Goal: Check status: Check status

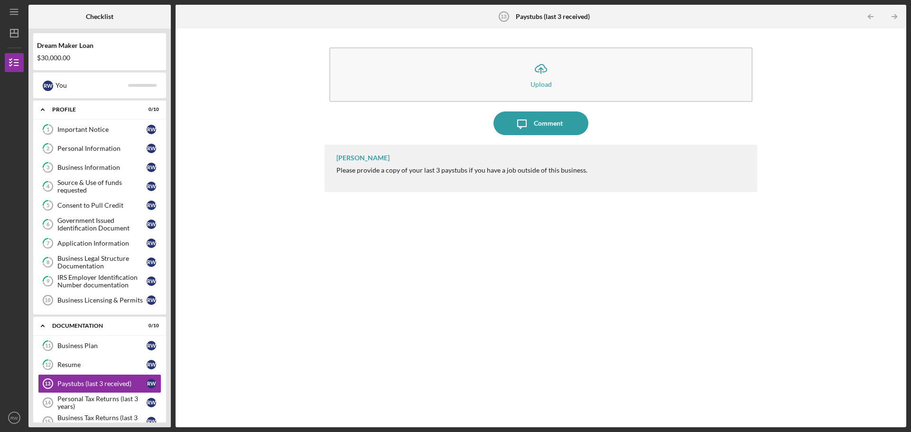
scroll to position [95, 0]
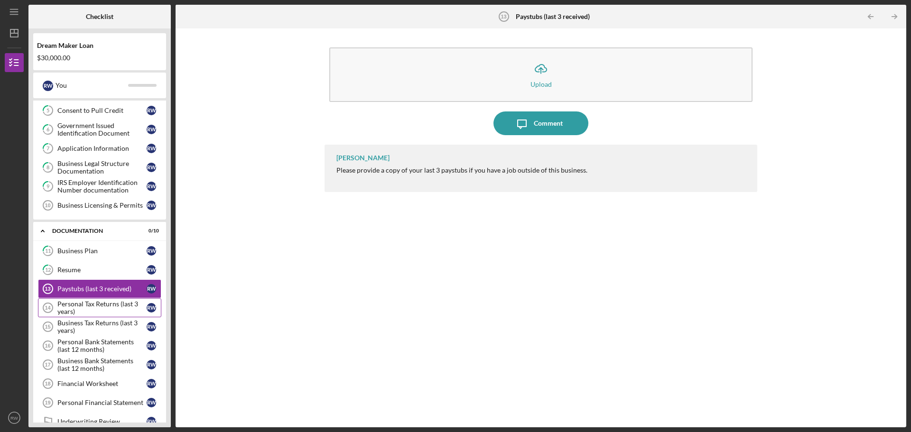
click at [101, 307] on div "Personal Tax Returns (last 3 years)" at bounding box center [101, 307] width 89 height 15
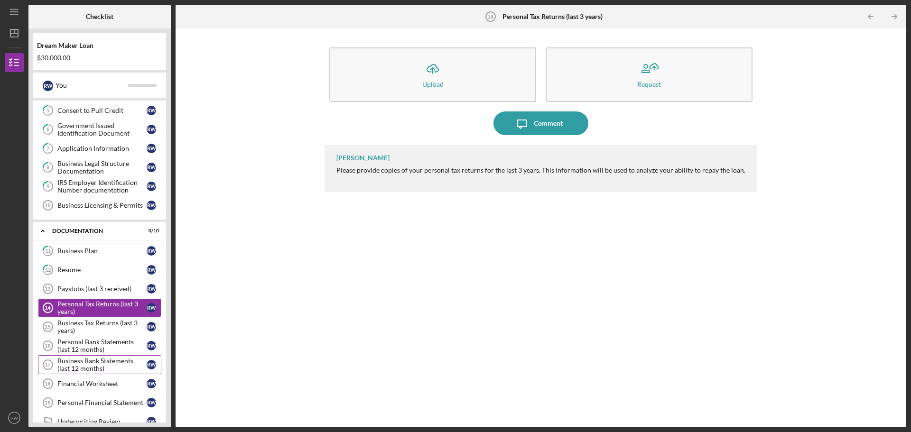
click at [97, 363] on div "Business Bank Statements (last 12 months)" at bounding box center [101, 364] width 89 height 15
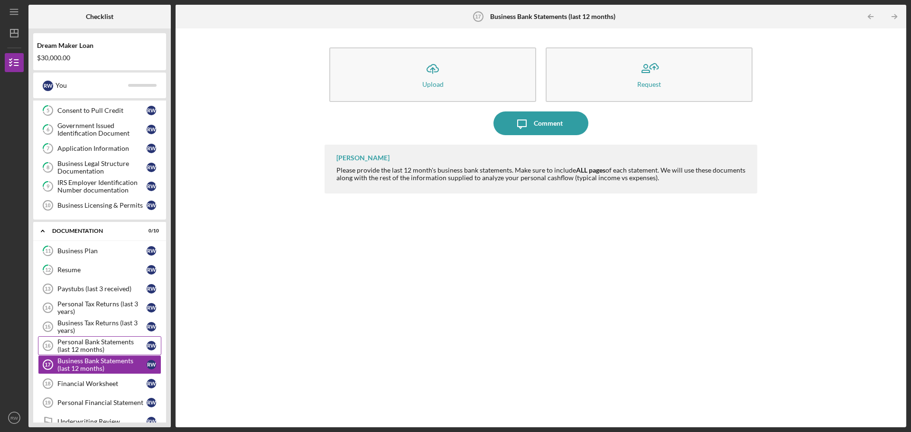
click at [80, 340] on div "Personal Bank Statements (last 12 months)" at bounding box center [101, 345] width 89 height 15
